Goal: Entertainment & Leisure: Consume media (video, audio)

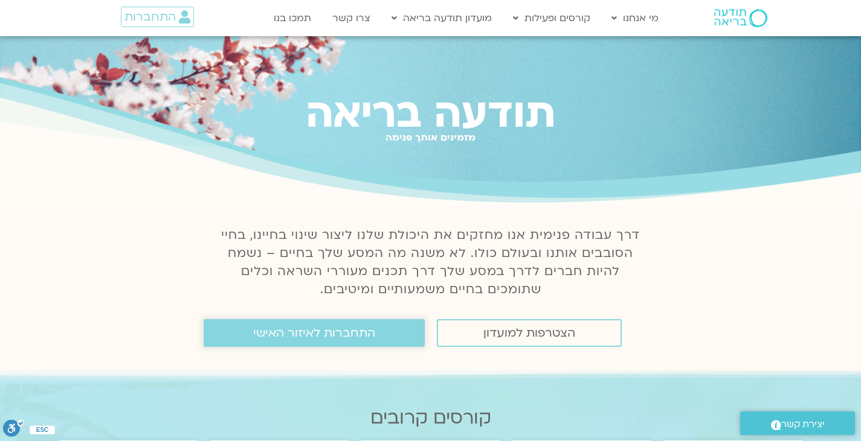
click at [281, 338] on span "התחברות לאיזור האישי" at bounding box center [314, 333] width 122 height 13
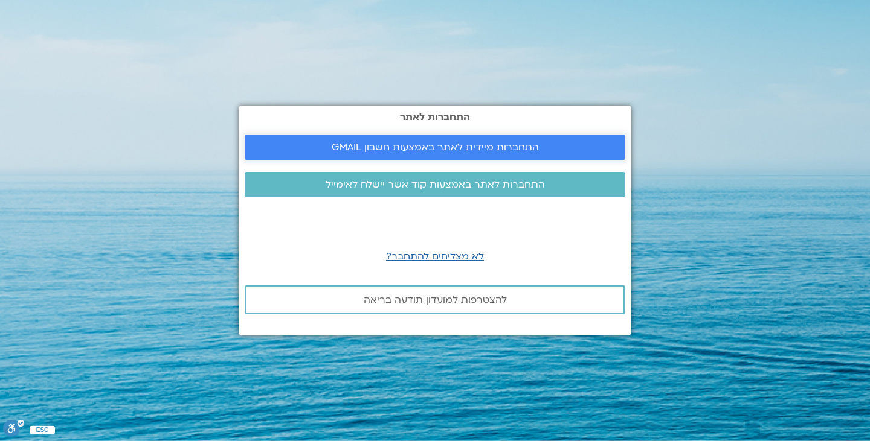
click at [400, 144] on span "התחברות מיידית לאתר באמצעות חשבון GMAIL" at bounding box center [435, 147] width 207 height 11
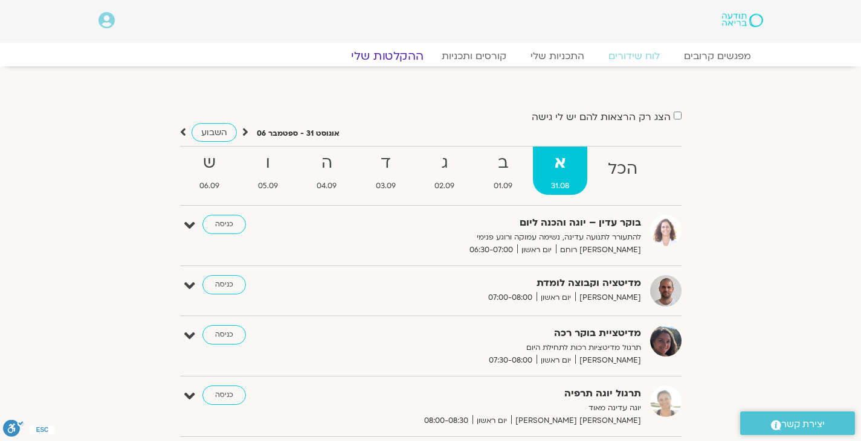
click at [412, 54] on link "ההקלטות שלי" at bounding box center [386, 56] width 101 height 14
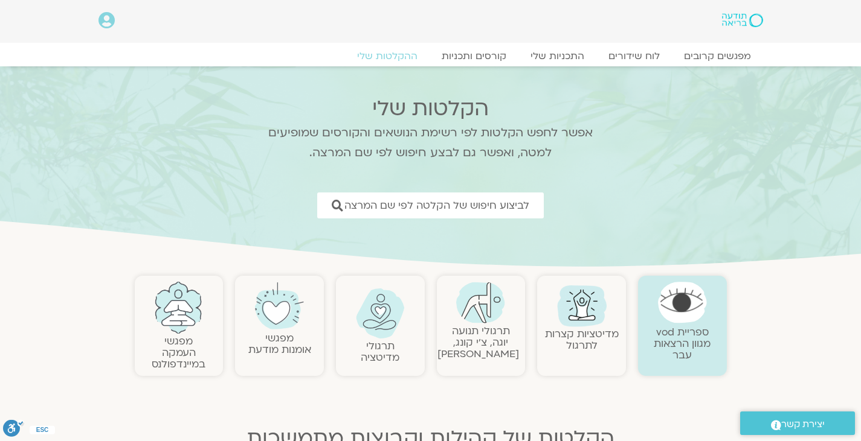
click at [484, 327] on link "תרגולי תנועה יוגה, צ׳י קונג, פלדנקרייז" at bounding box center [478, 342] width 82 height 37
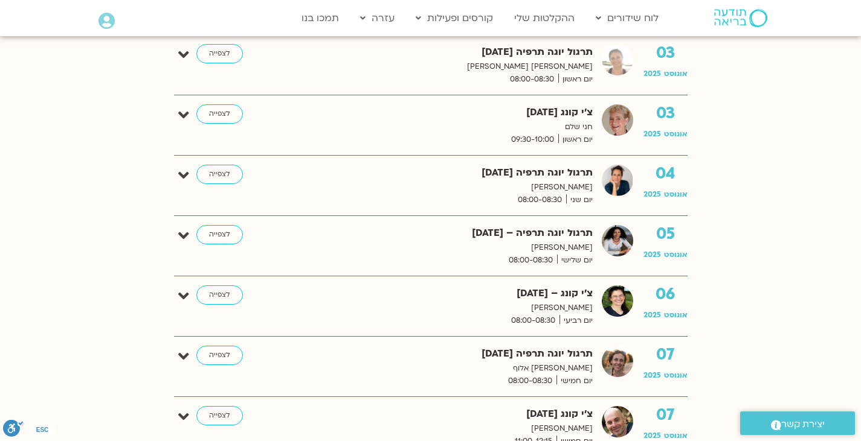
scroll to position [225, 0]
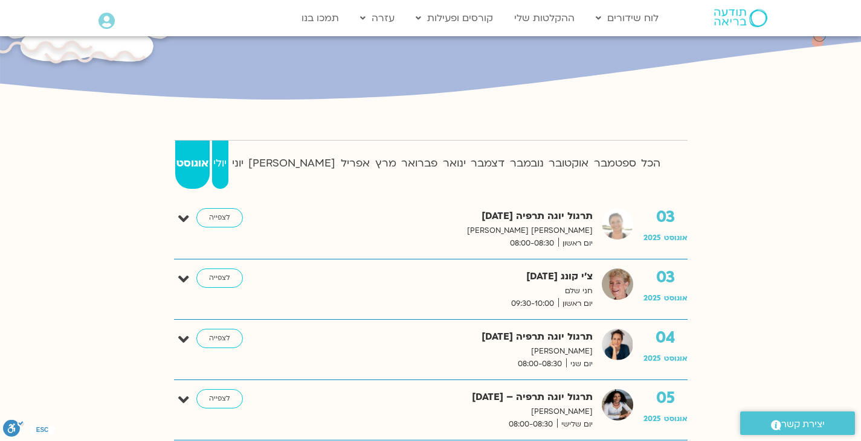
click at [226, 164] on strong "יולי" at bounding box center [220, 164] width 16 height 18
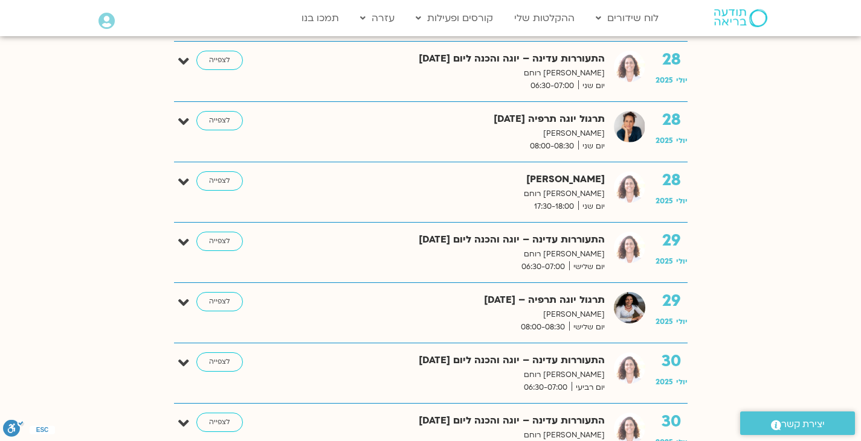
scroll to position [3677, 0]
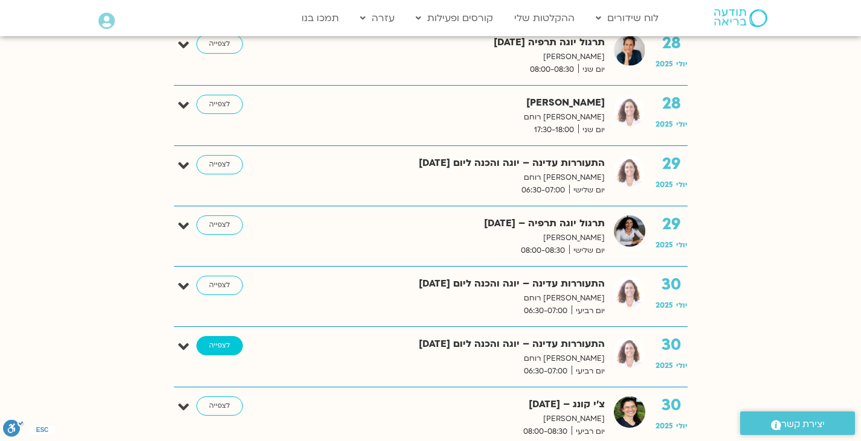
click at [225, 336] on link "לצפייה" at bounding box center [219, 345] width 47 height 19
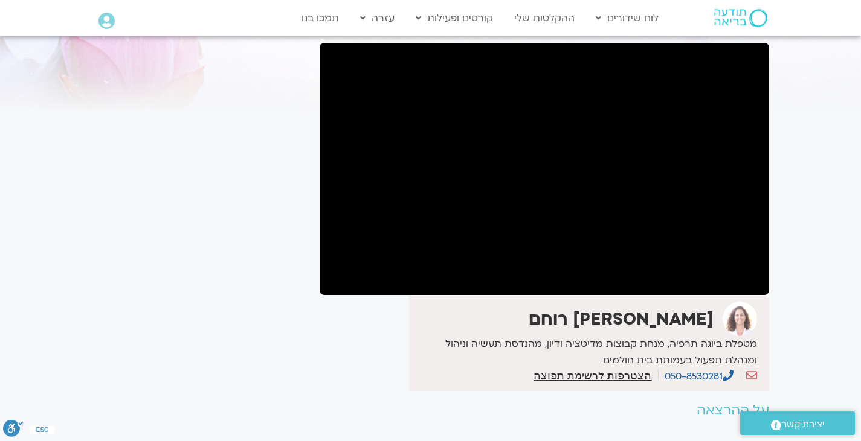
click at [5, 251] on section "לספריית ה-VOD להקלטות שלי התעוררות עדינה – יוגה והכנה ליום 30.7.25 אורנה סמלסון…" at bounding box center [430, 223] width 861 height 520
click at [5, 249] on section "לספריית ה-VOD להקלטות שלי התעוררות עדינה – יוגה והכנה ליום 30.7.25 אורנה סמלסון…" at bounding box center [430, 223] width 861 height 520
click at [735, 18] on img at bounding box center [740, 18] width 53 height 18
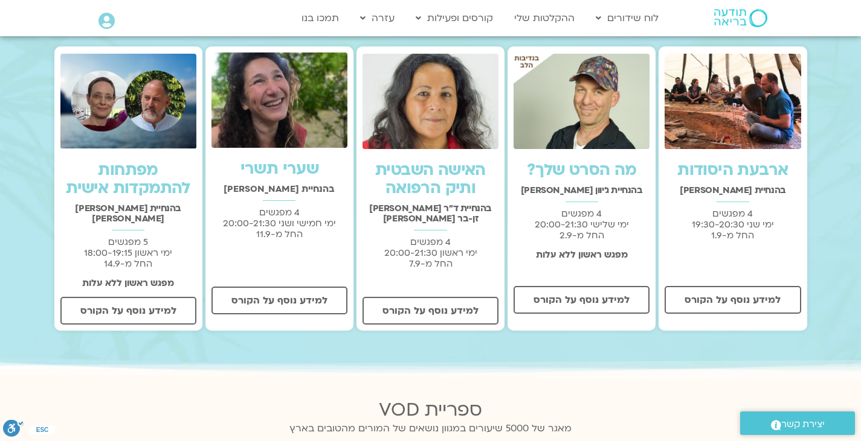
scroll to position [356, 0]
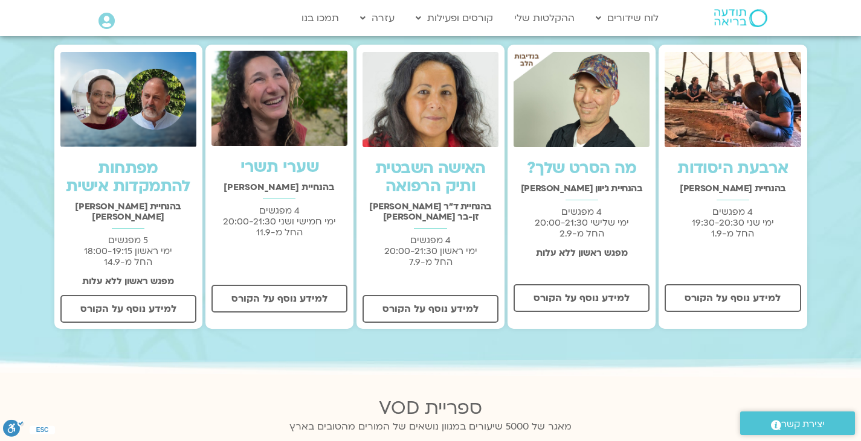
click at [434, 173] on link "האישה השבטית ותיק הרפואה" at bounding box center [430, 178] width 111 height 40
click at [277, 160] on link "שערי תשרי" at bounding box center [279, 167] width 79 height 22
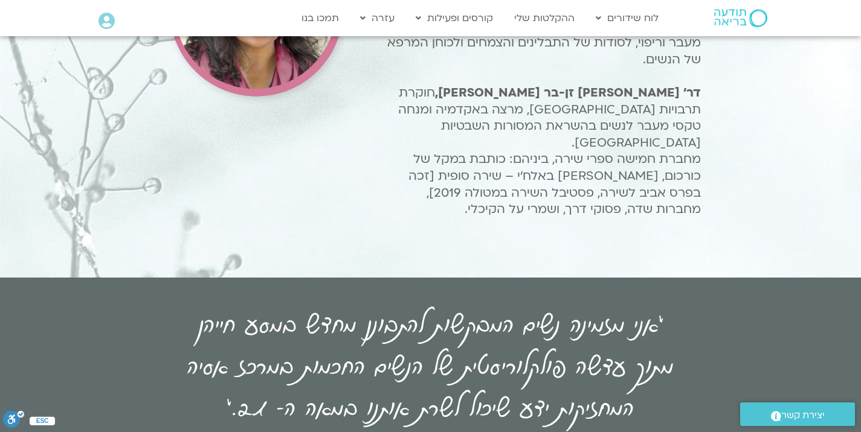
scroll to position [1553, 0]
